Goal: Check status: Check status

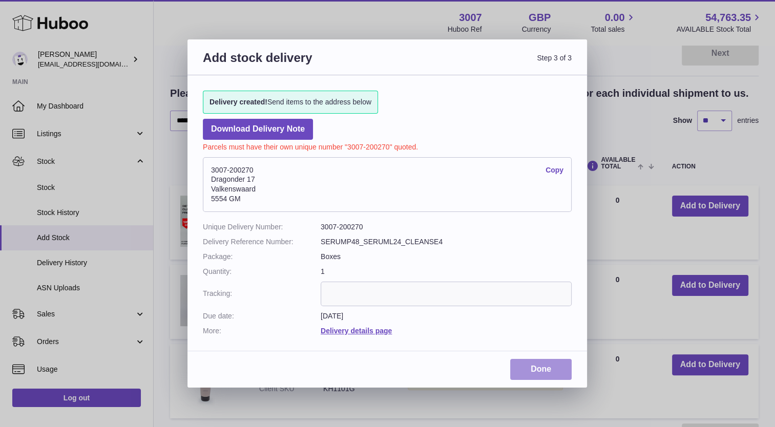
click at [535, 376] on link "Done" at bounding box center [540, 369] width 61 height 21
click at [549, 358] on div "Add stock delivery Step 3 of 3 Delivery created! Send items to the address belo…" at bounding box center [387, 213] width 400 height 348
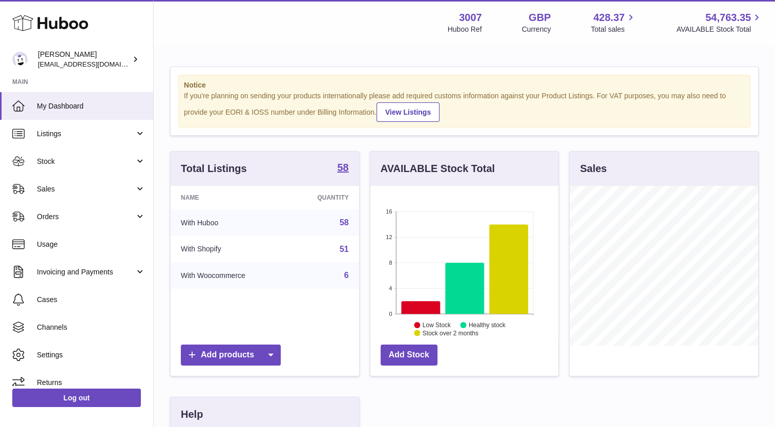
scroll to position [160, 189]
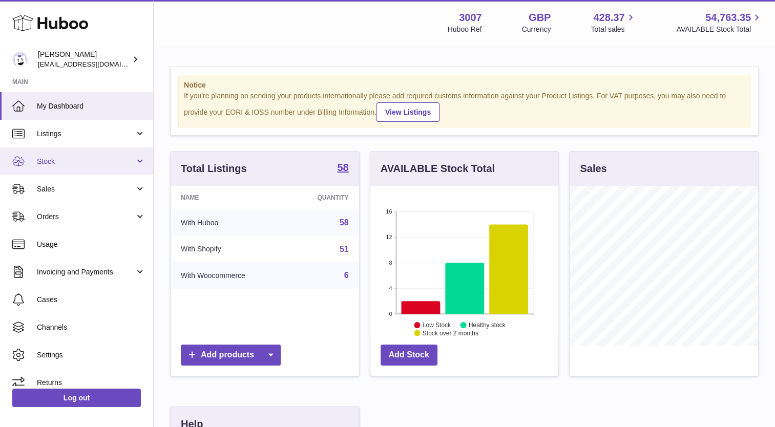
click at [59, 165] on span "Stock" at bounding box center [86, 162] width 98 height 10
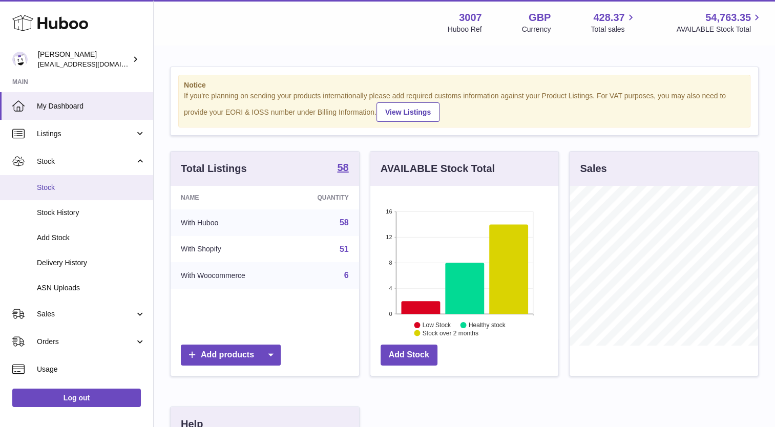
click at [60, 187] on span "Stock" at bounding box center [91, 188] width 109 height 10
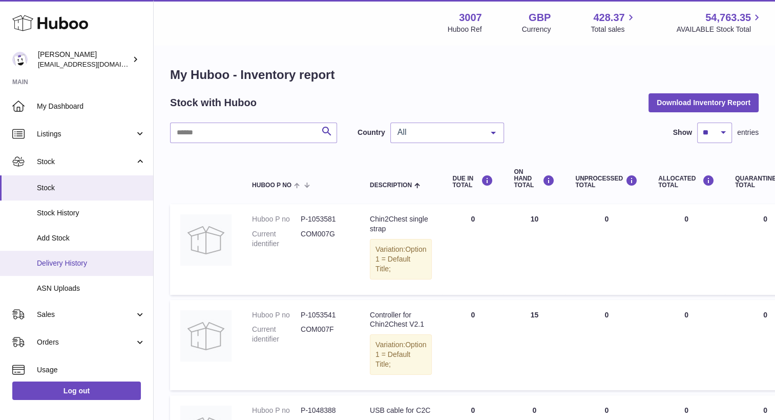
click at [45, 268] on link "Delivery History" at bounding box center [76, 262] width 153 height 25
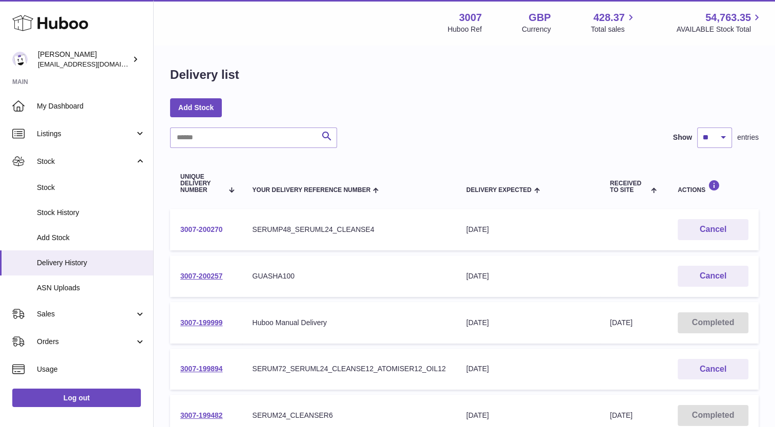
click at [203, 231] on link "3007-200270" at bounding box center [201, 229] width 43 height 8
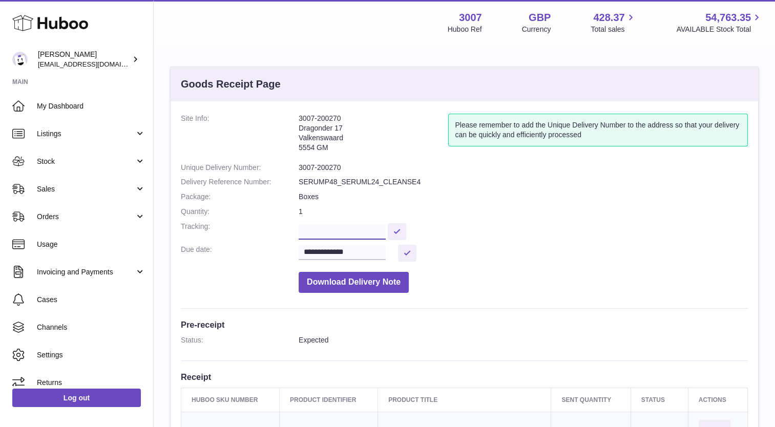
click at [331, 227] on input "text" at bounding box center [342, 231] width 87 height 15
paste input "**********"
type input "**********"
click at [416, 236] on button at bounding box center [414, 231] width 18 height 17
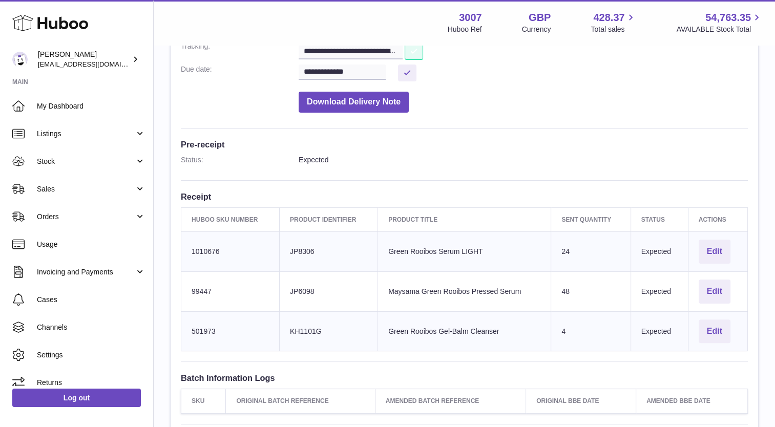
scroll to position [181, 0]
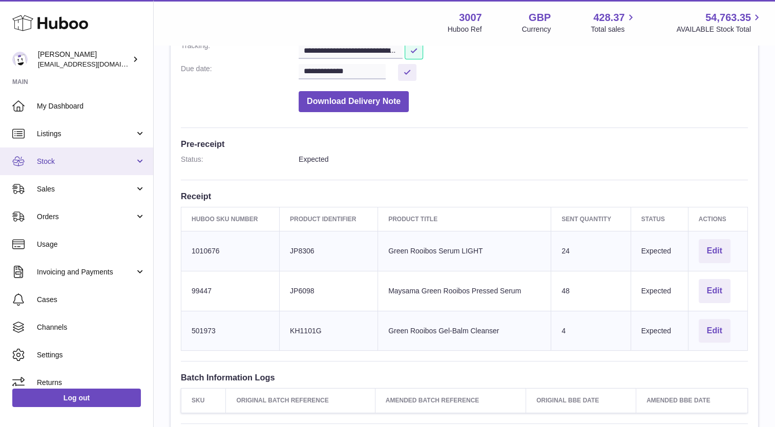
click at [52, 165] on span "Stock" at bounding box center [86, 162] width 98 height 10
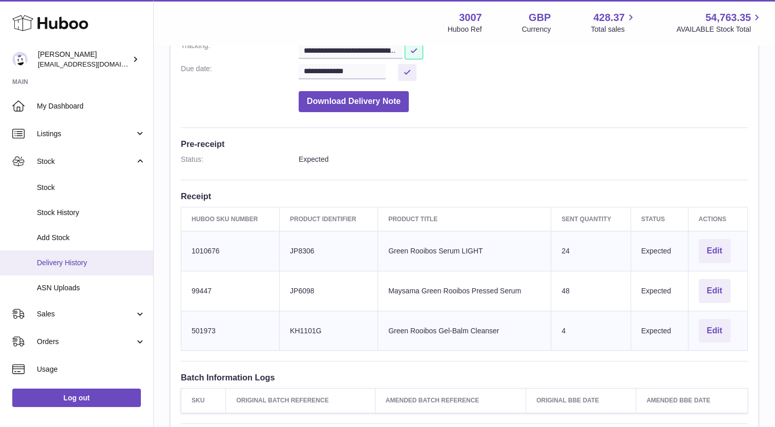
click at [61, 258] on span "Delivery History" at bounding box center [91, 263] width 109 height 10
